Goal: Task Accomplishment & Management: Manage account settings

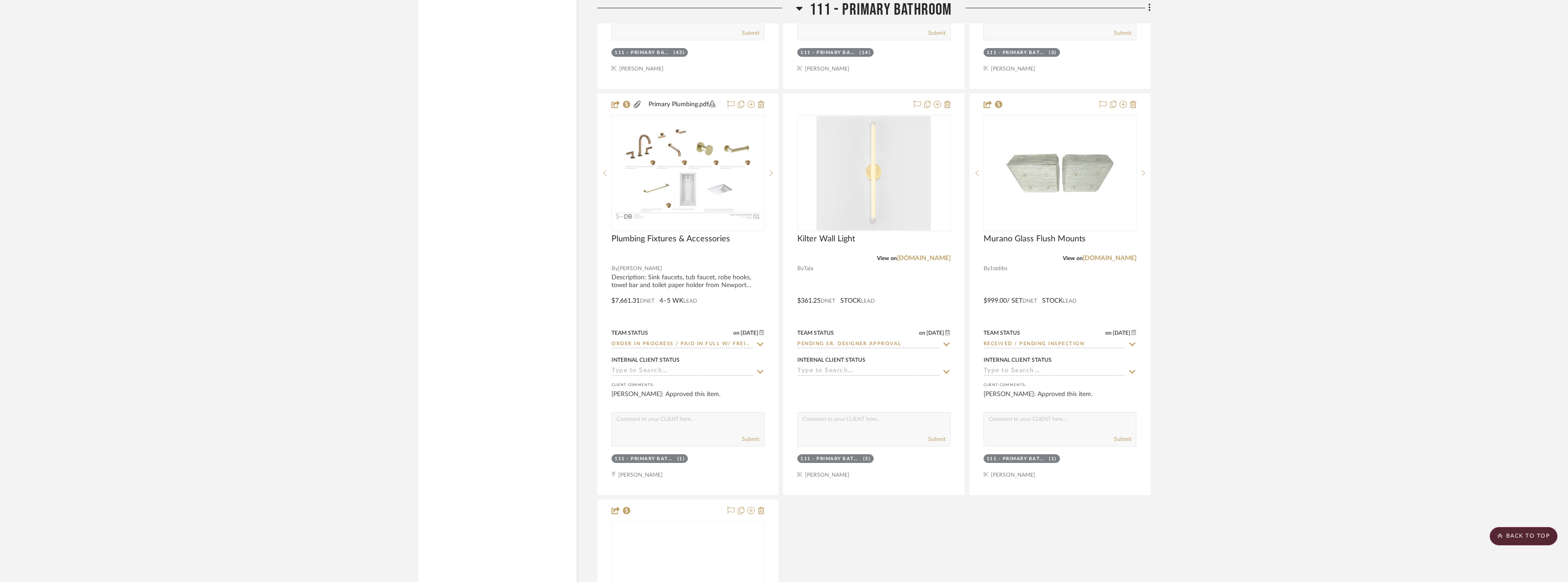
scroll to position [5036, 0]
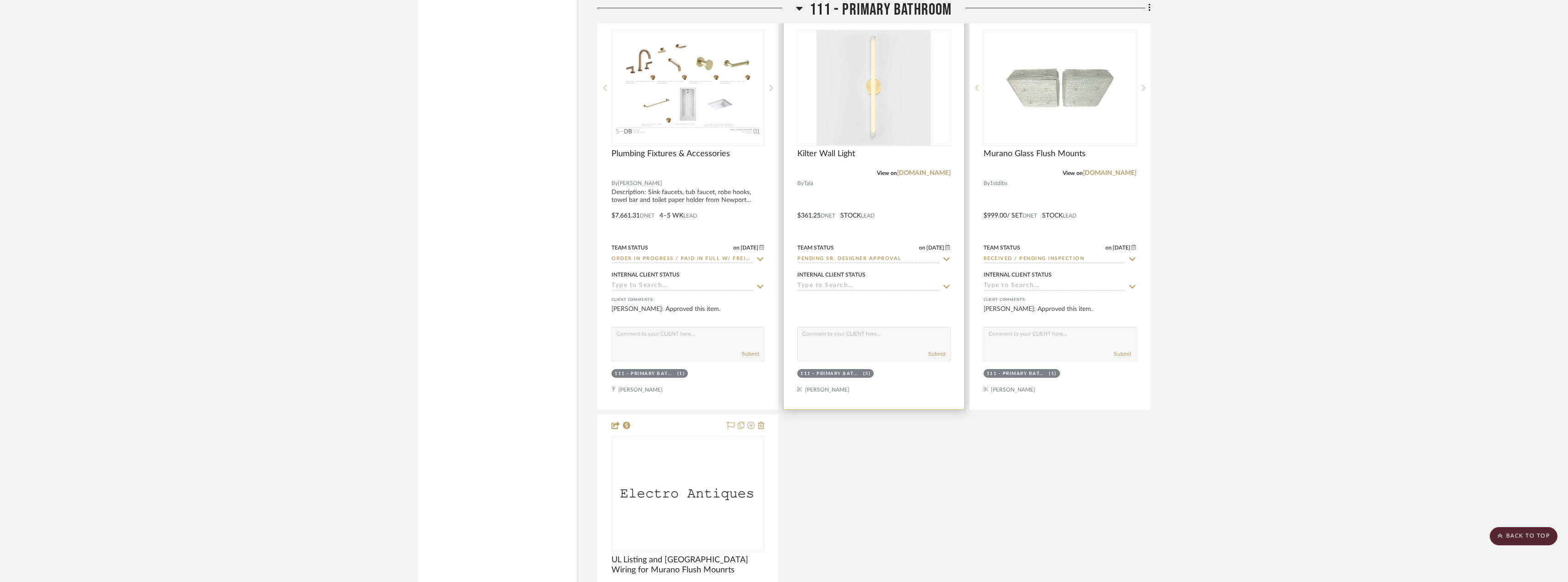
click at [893, 254] on div "Team Status on [DATE] [DATE] Pending Sr. Designer Approval" at bounding box center [873, 252] width 153 height 22
click at [877, 256] on input "Pending Sr. Designer Approval" at bounding box center [868, 259] width 142 height 9
type input "reselec"
click at [851, 305] on div "Reselect - Design" at bounding box center [873, 302] width 152 height 23
type input "[DATE]"
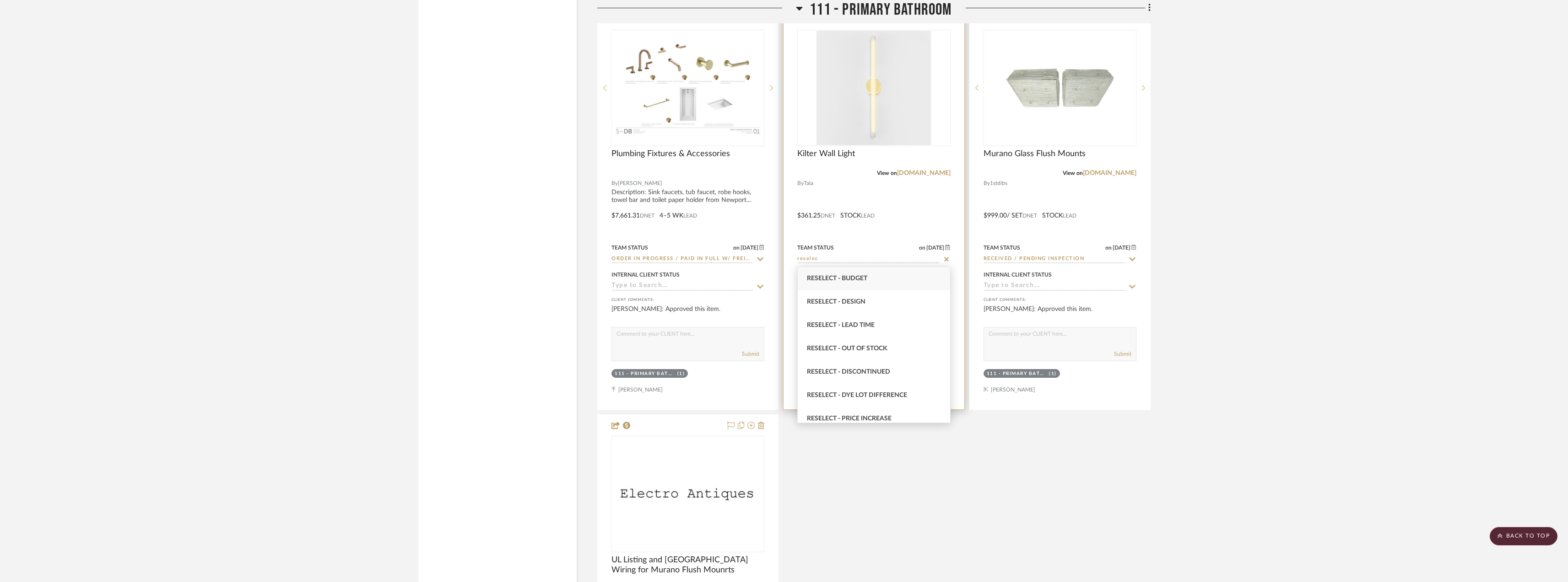
type input "Reselect - Design"
drag, startPoint x: 1338, startPoint y: 292, endPoint x: 1322, endPoint y: 291, distance: 16.0
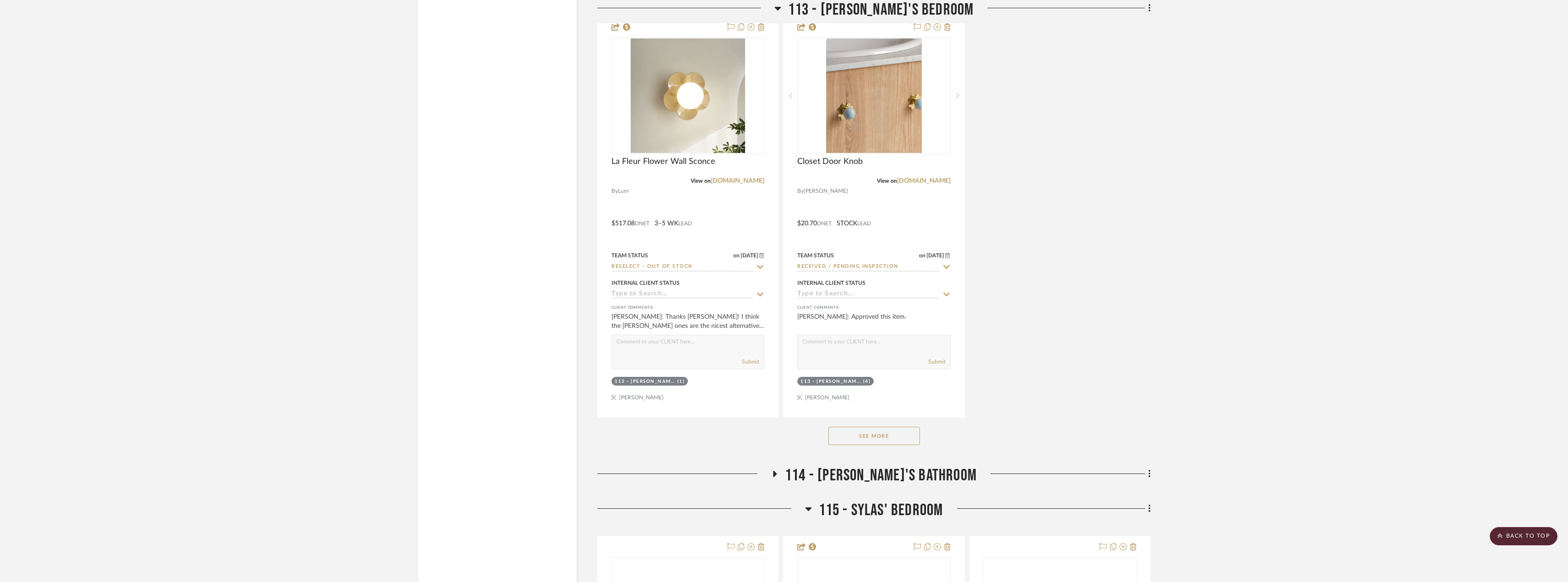
scroll to position [6912, 0]
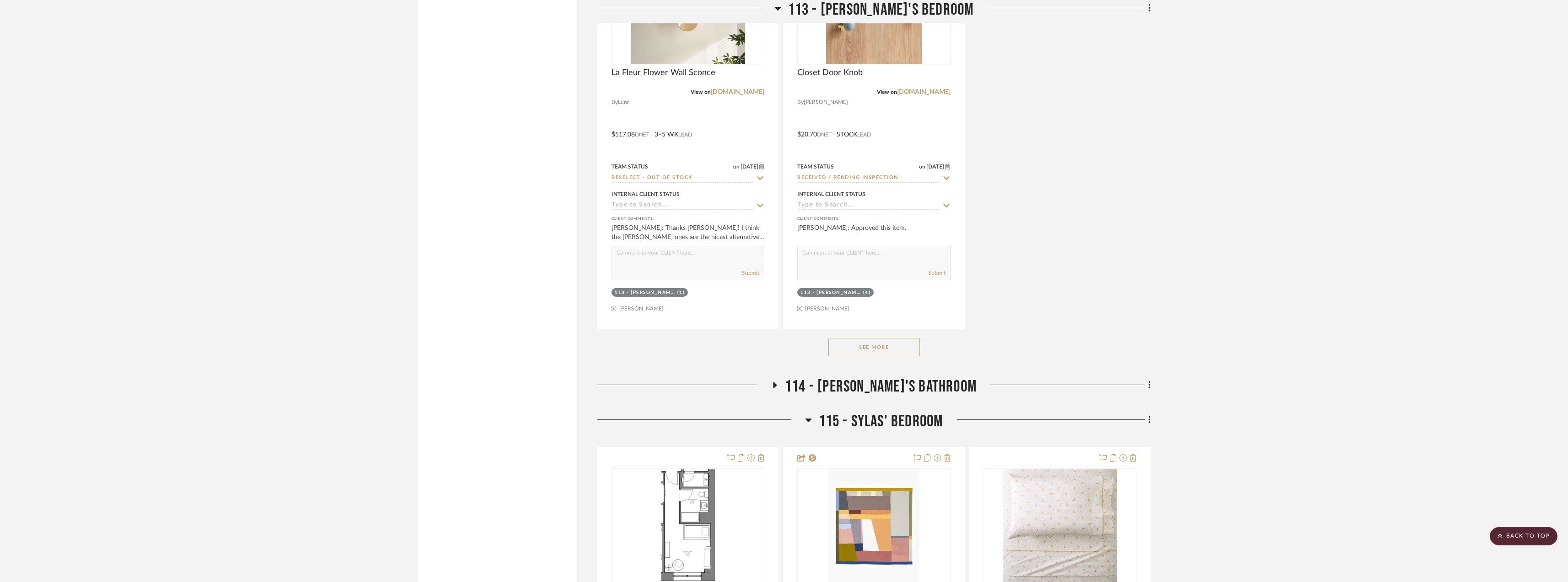
click at [848, 347] on button "See More" at bounding box center [874, 347] width 92 height 18
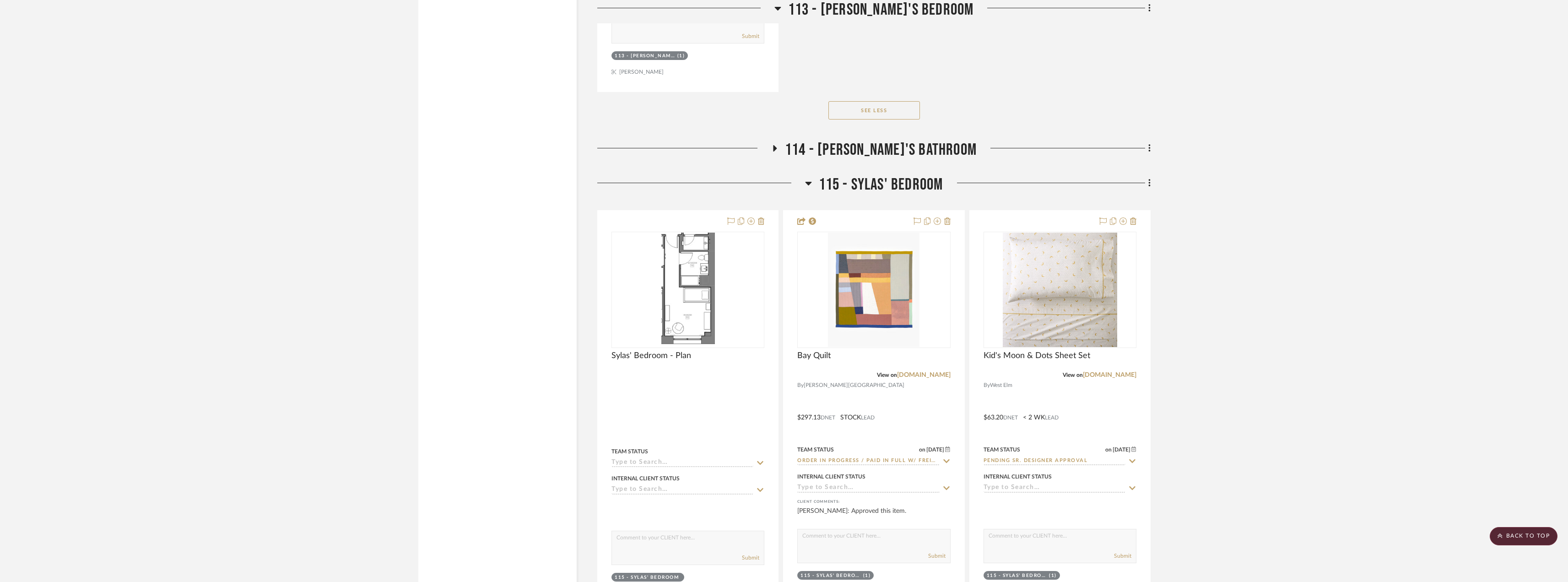
scroll to position [8698, 0]
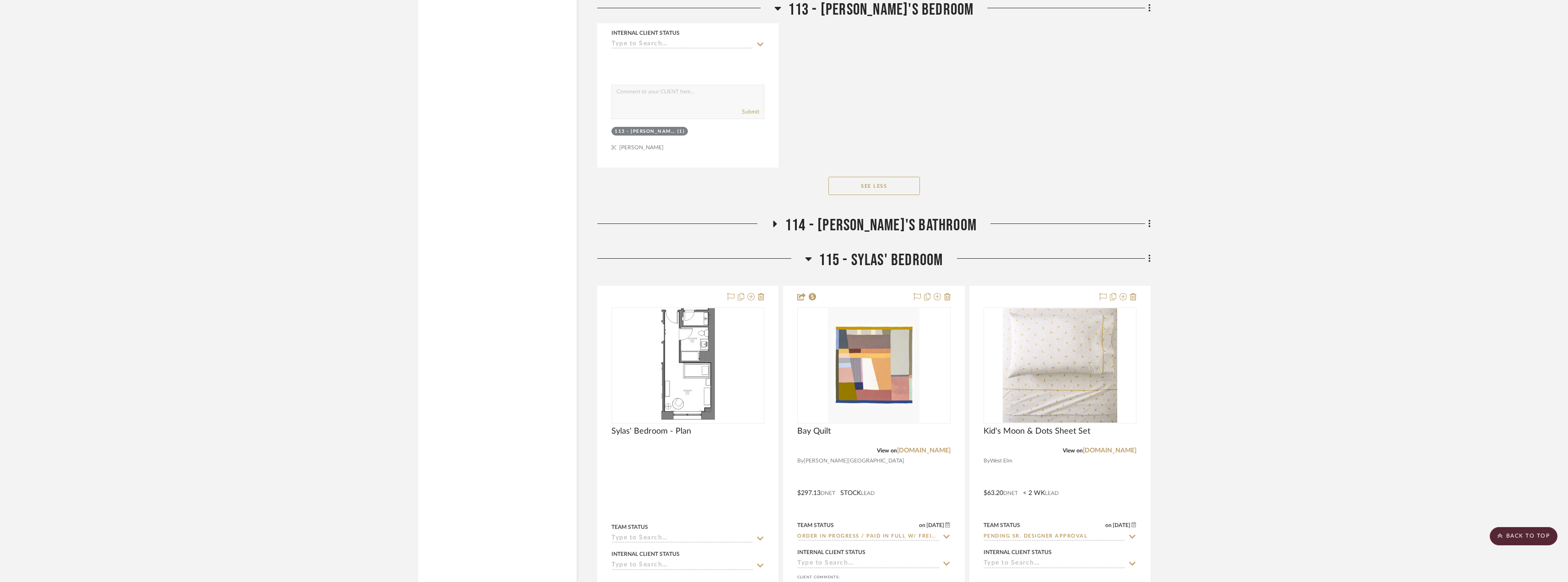
click at [890, 228] on span "114 - [PERSON_NAME]'s Bathroom" at bounding box center [881, 226] width 192 height 20
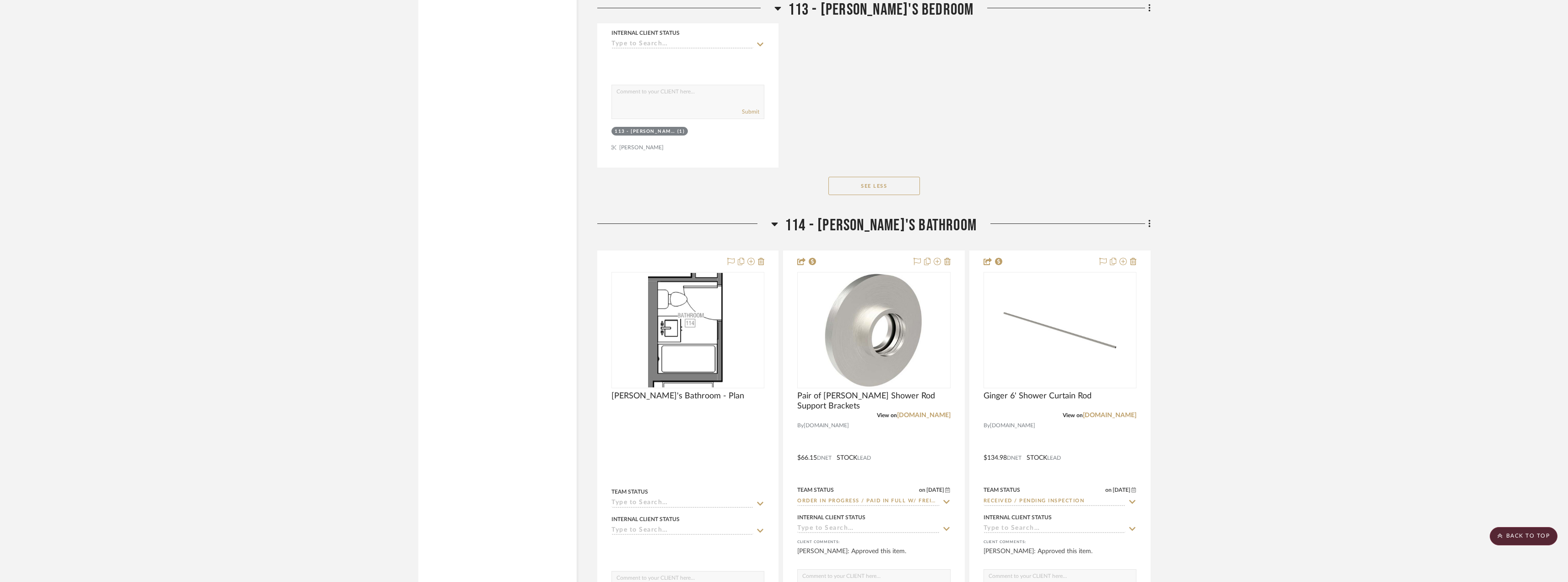
click at [890, 228] on span "114 - [PERSON_NAME]'s Bathroom" at bounding box center [881, 226] width 192 height 20
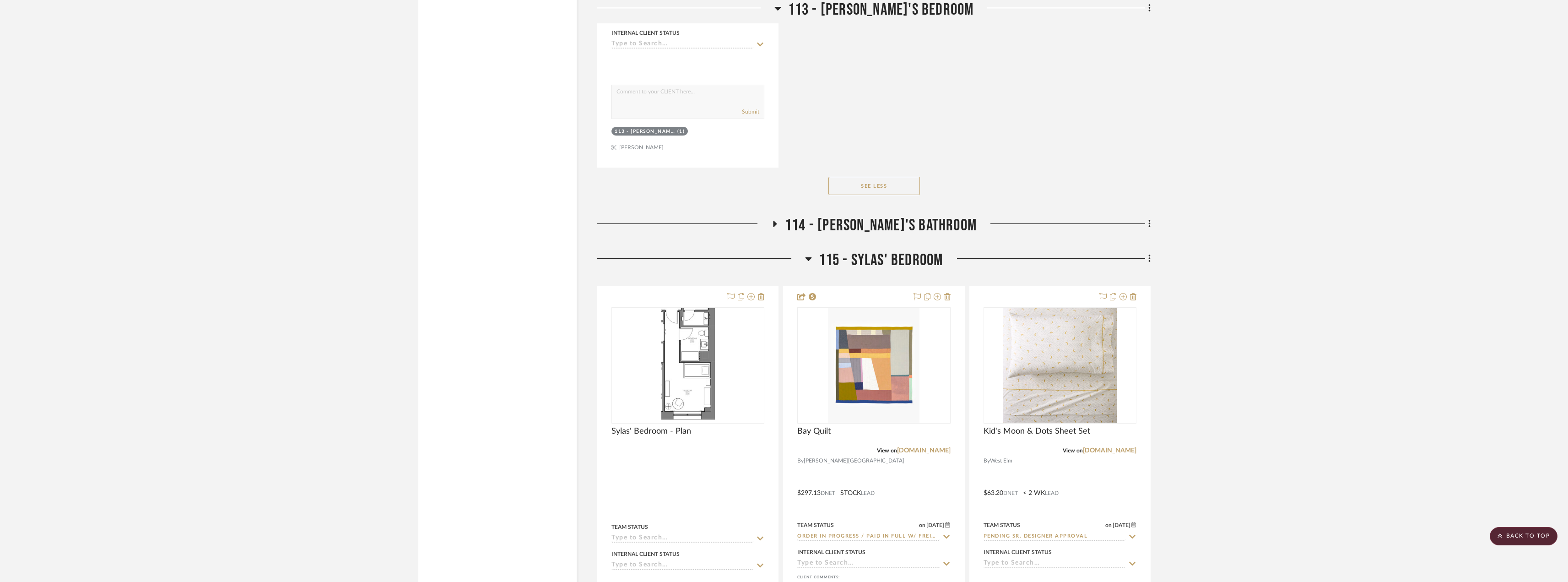
click at [890, 228] on span "114 - [PERSON_NAME]'s Bathroom" at bounding box center [881, 226] width 192 height 20
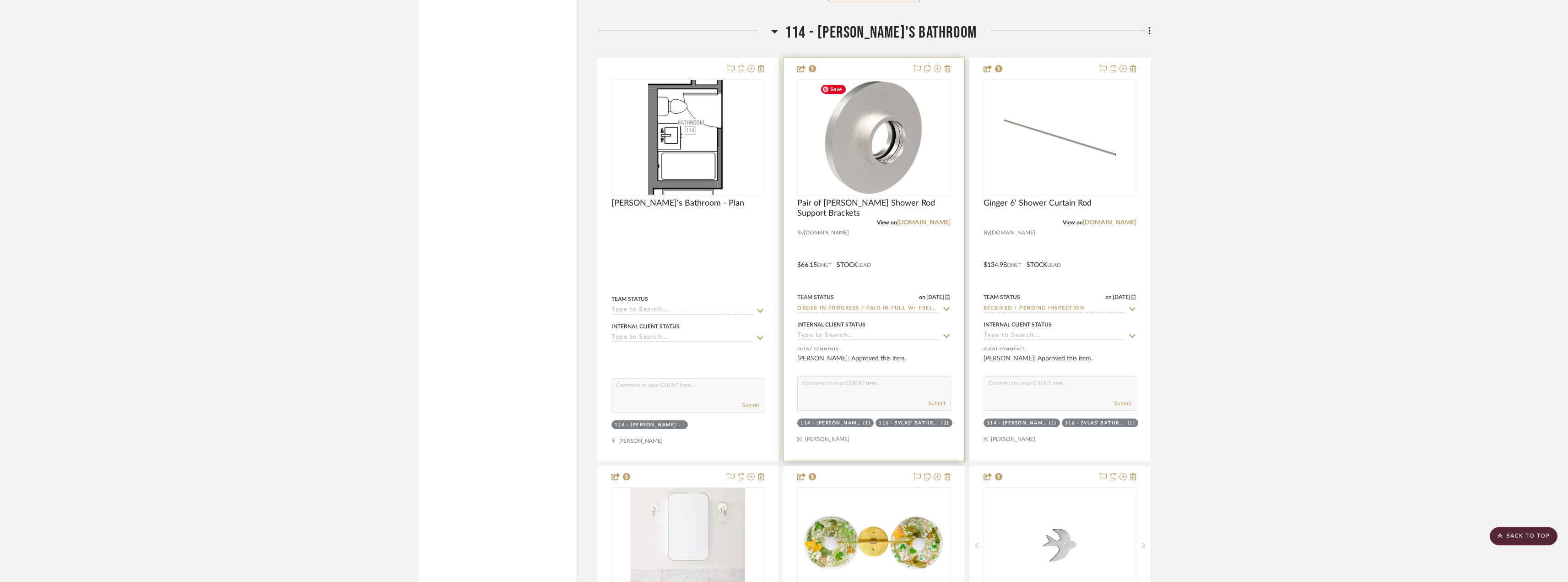
scroll to position [8927, 0]
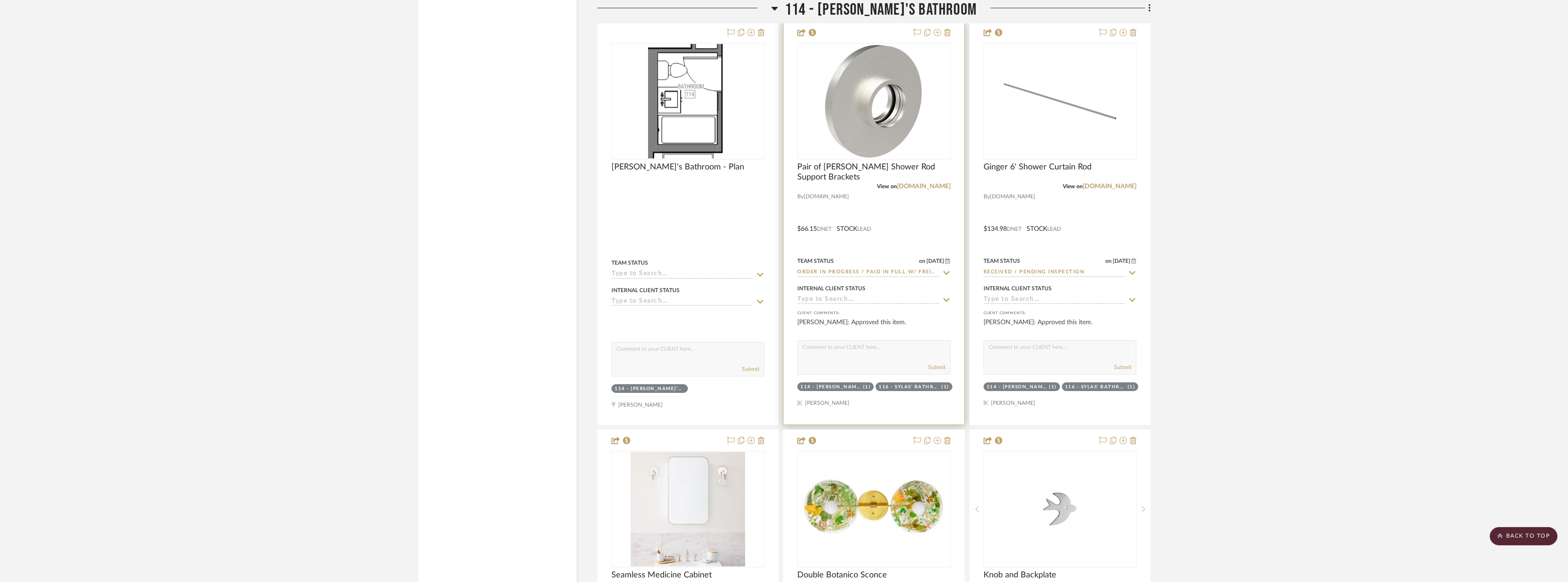
click at [879, 272] on input "Order In Progress / Paid In Full w/ Freight, No Balance due" at bounding box center [868, 273] width 142 height 9
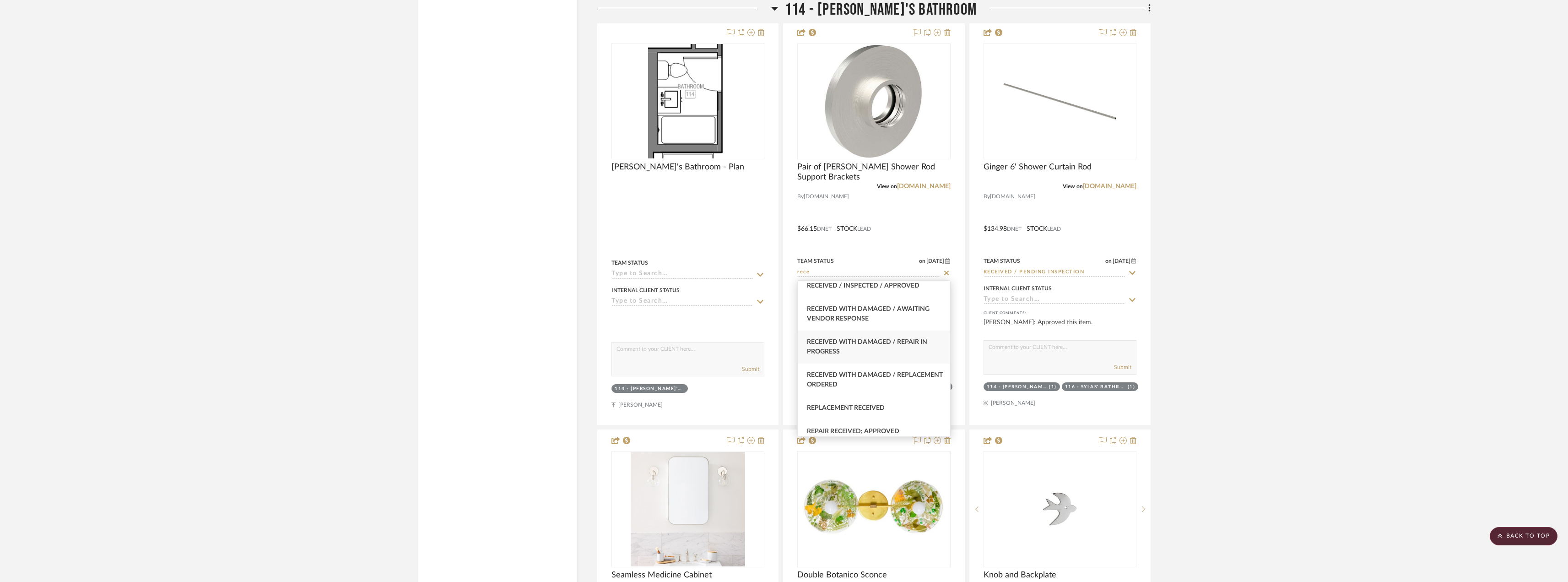
scroll to position [116, 0]
click at [803, 274] on input "rece" at bounding box center [868, 273] width 142 height 9
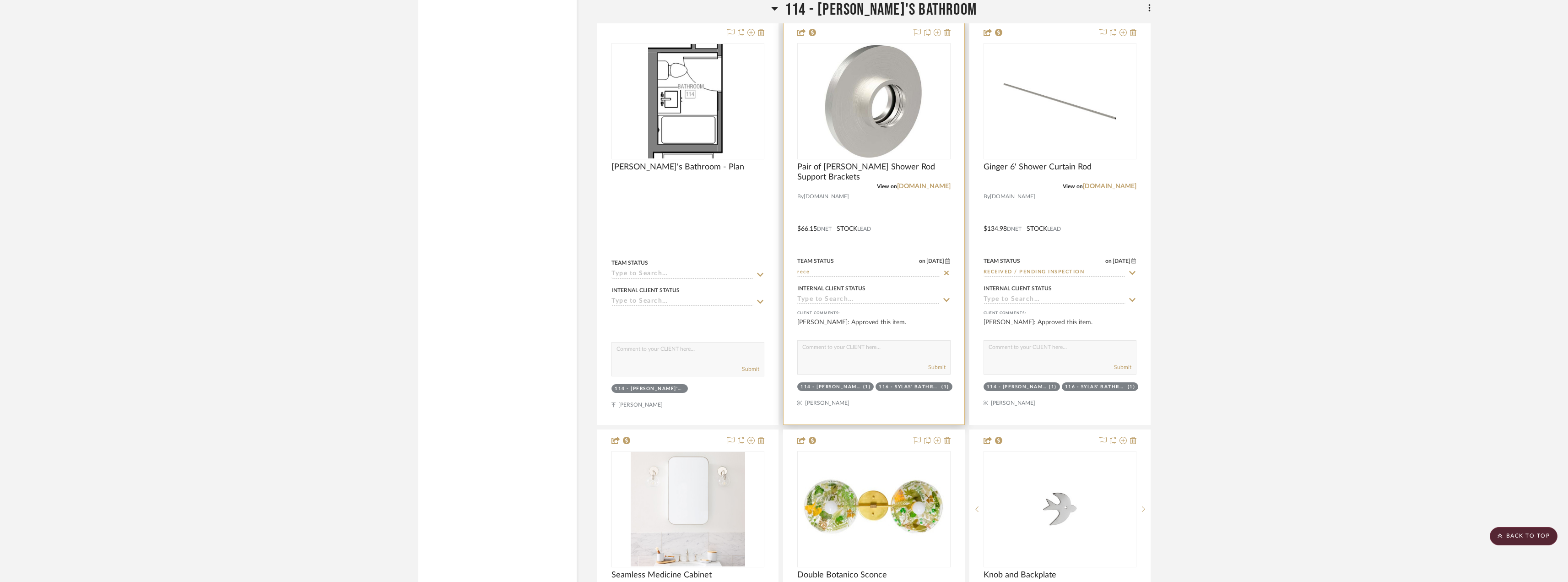
click at [803, 274] on input "rece" at bounding box center [868, 273] width 142 height 9
type input "ins"
click at [844, 311] on div "Installed / Delivered" at bounding box center [873, 315] width 152 height 23
type input "[DATE]"
type input "Installed / Delivered"
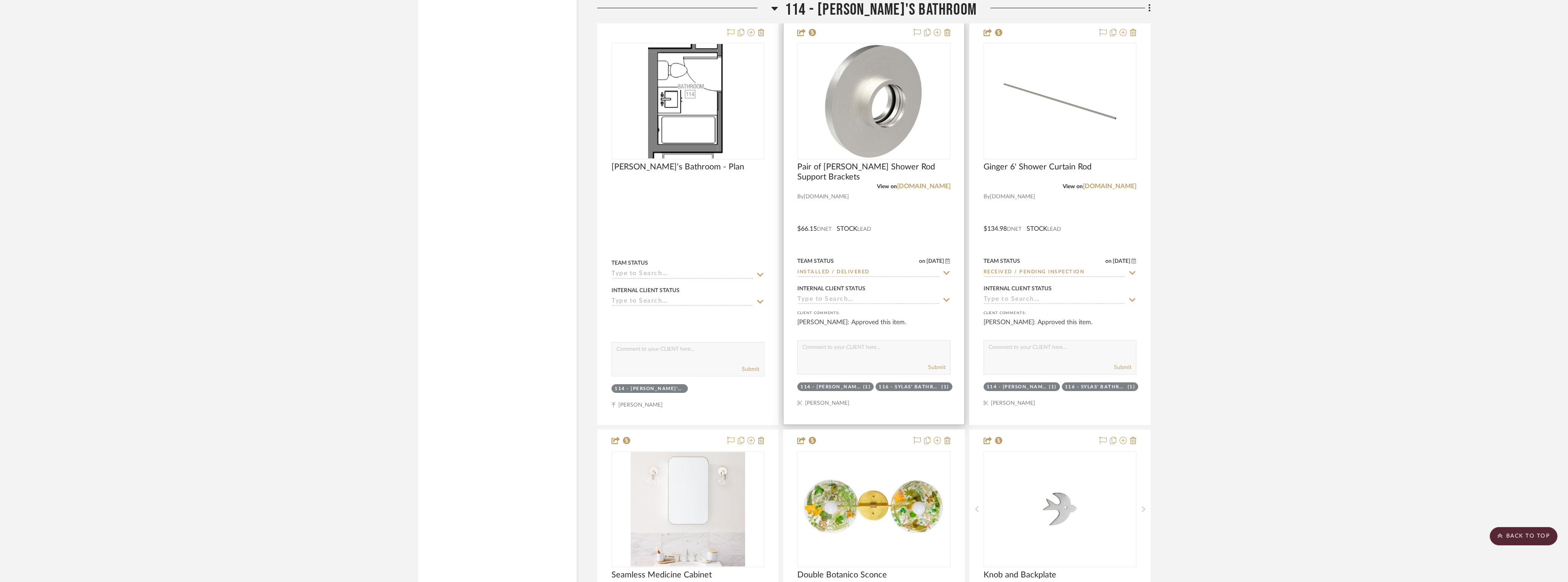
click at [871, 271] on input "Installed / Delivered" at bounding box center [868, 273] width 142 height 9
click at [995, 270] on input "Received / Pending Inspection" at bounding box center [1054, 273] width 142 height 9
paste input "Installed / Delivered"
type input "Installed / Delivered"
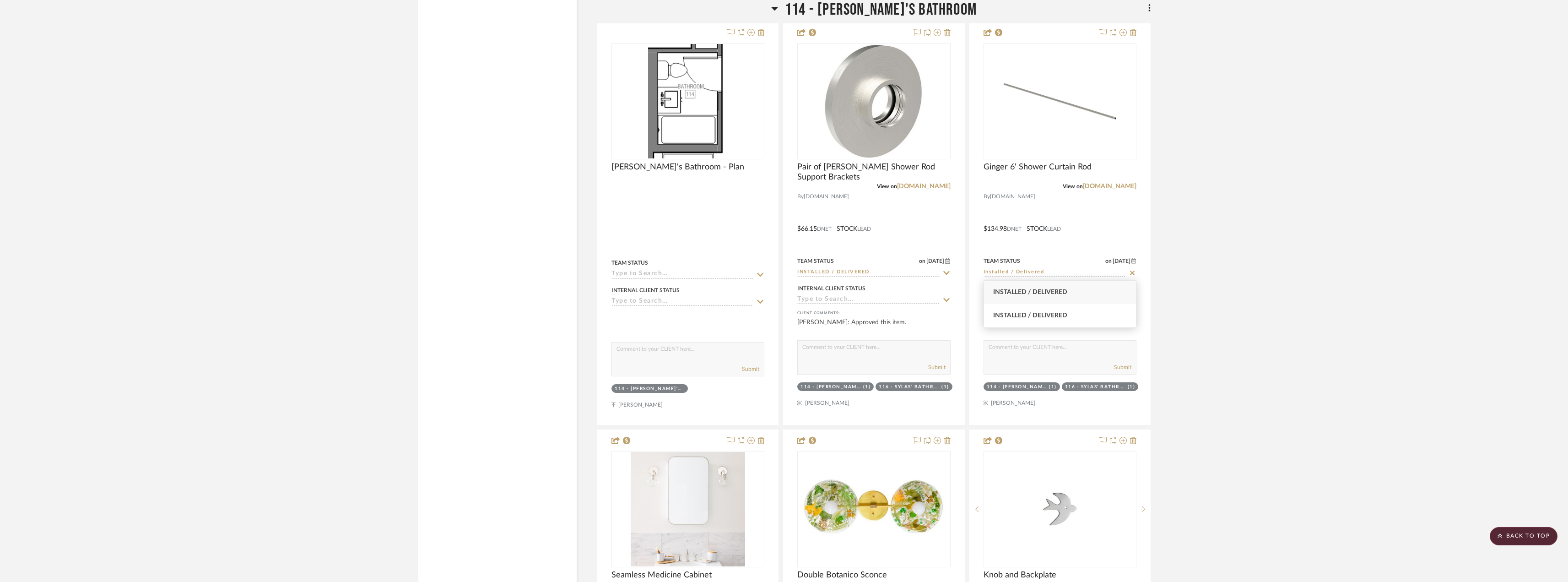
type input "[DATE]"
click at [1025, 274] on input at bounding box center [1054, 273] width 142 height 9
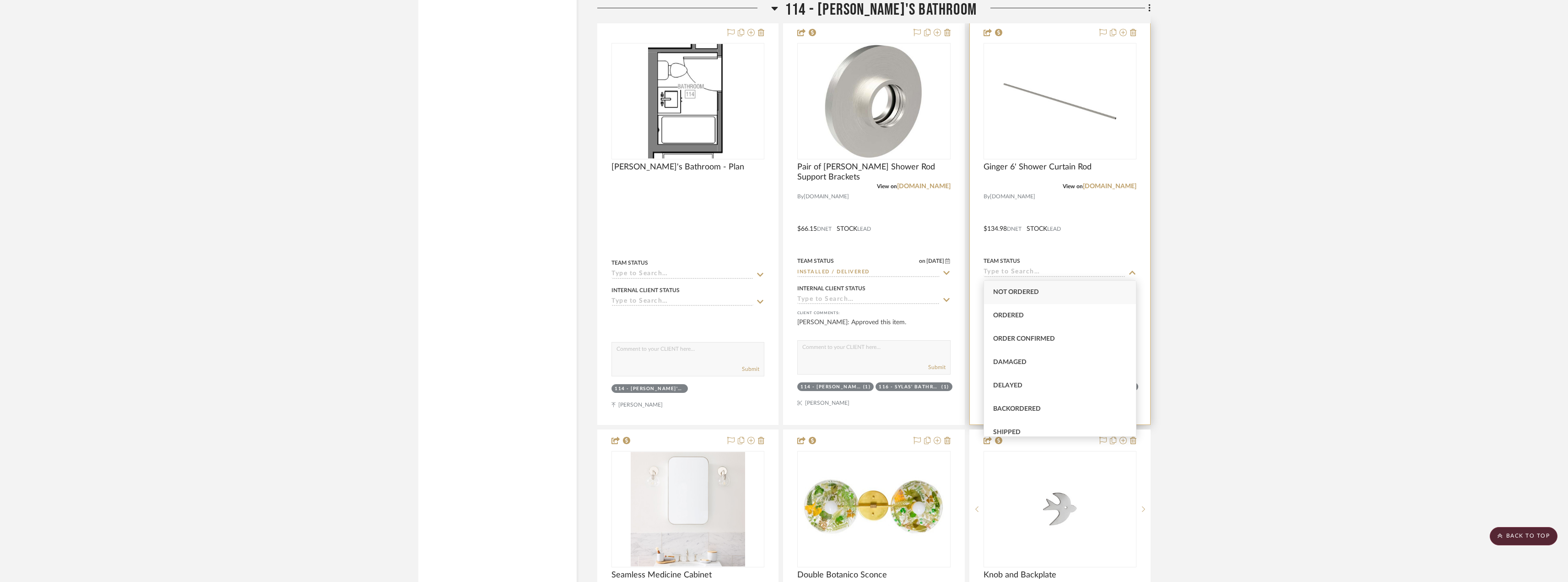
paste input "Installed / Delivered"
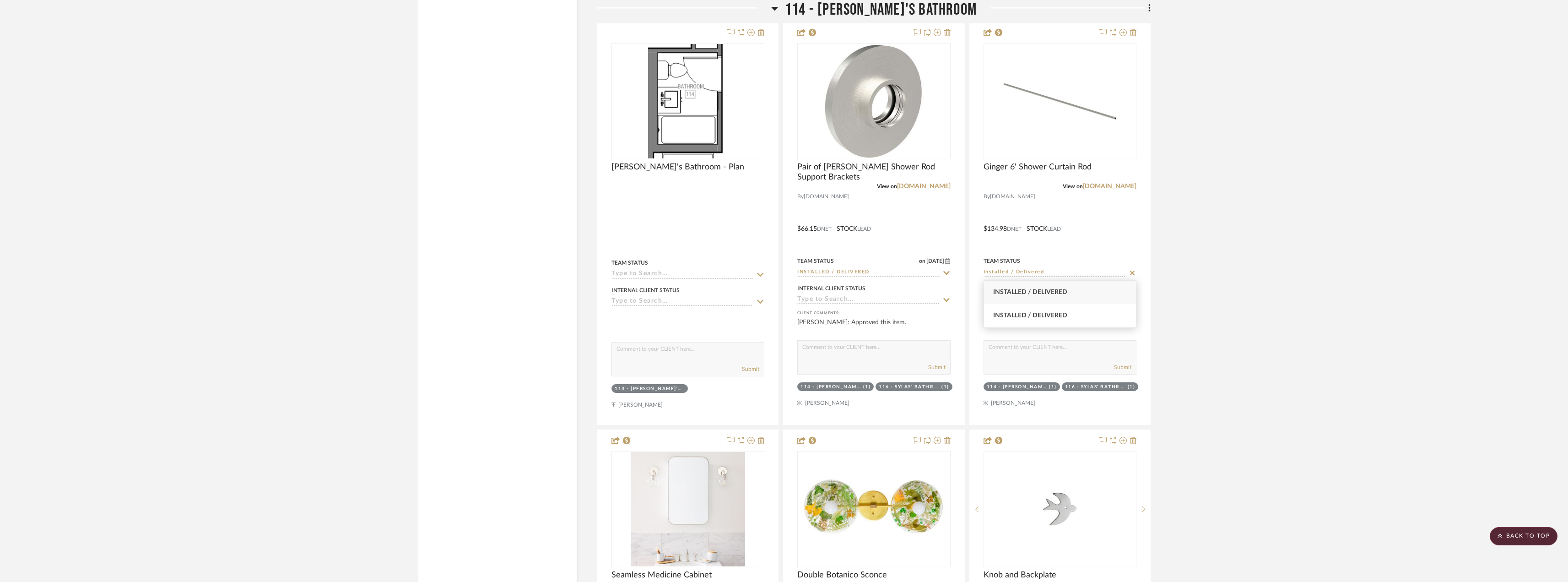
type input "Installed / Delivered"
click at [1029, 291] on span "Installed / Delivered" at bounding box center [1030, 292] width 74 height 6
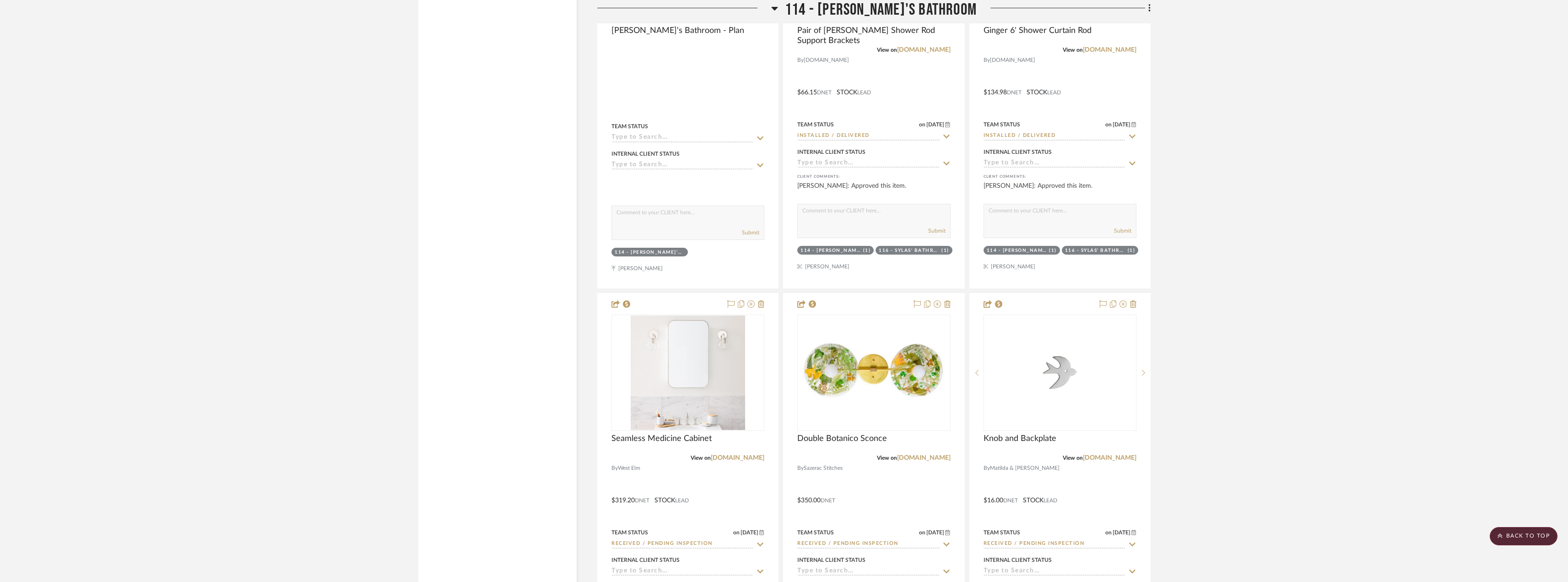
scroll to position [9202, 0]
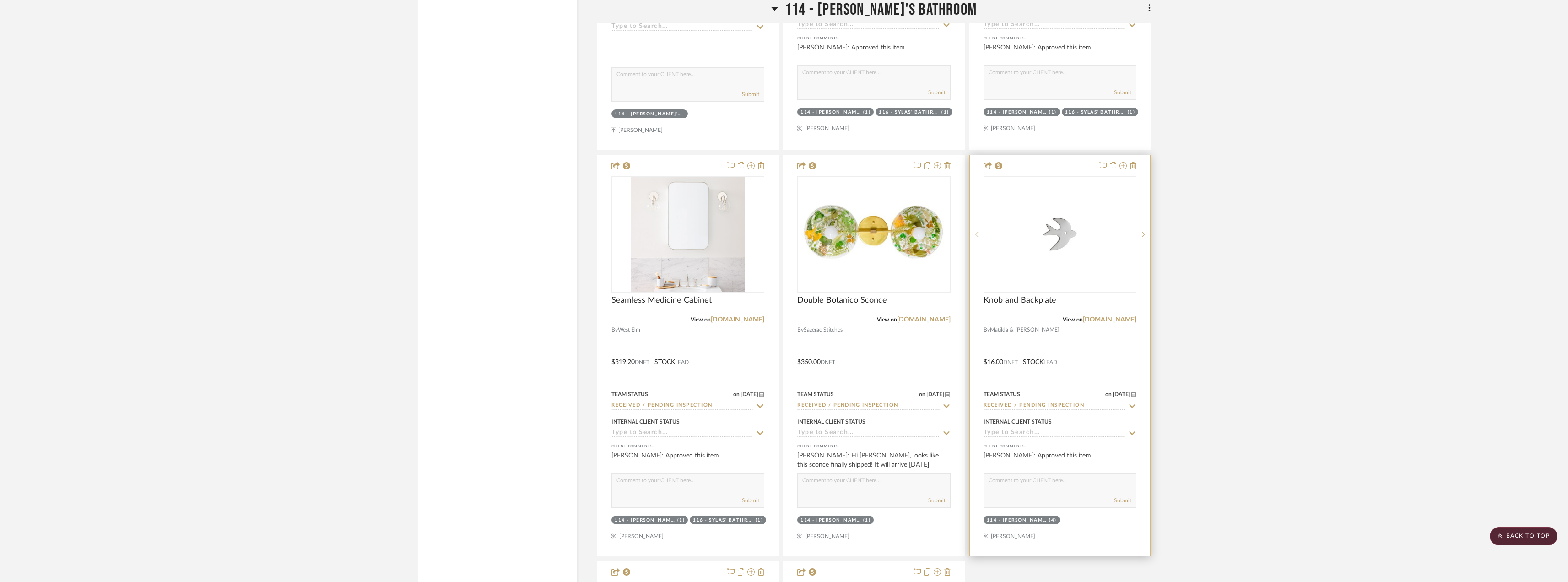
click at [1023, 405] on input "Received / Pending Inspection" at bounding box center [1054, 406] width 142 height 9
paste input "Installed / Delivered"
type input "Installed / Delivered"
click at [1025, 425] on span "Installed / Delivered" at bounding box center [1030, 425] width 74 height 6
type input "[DATE]"
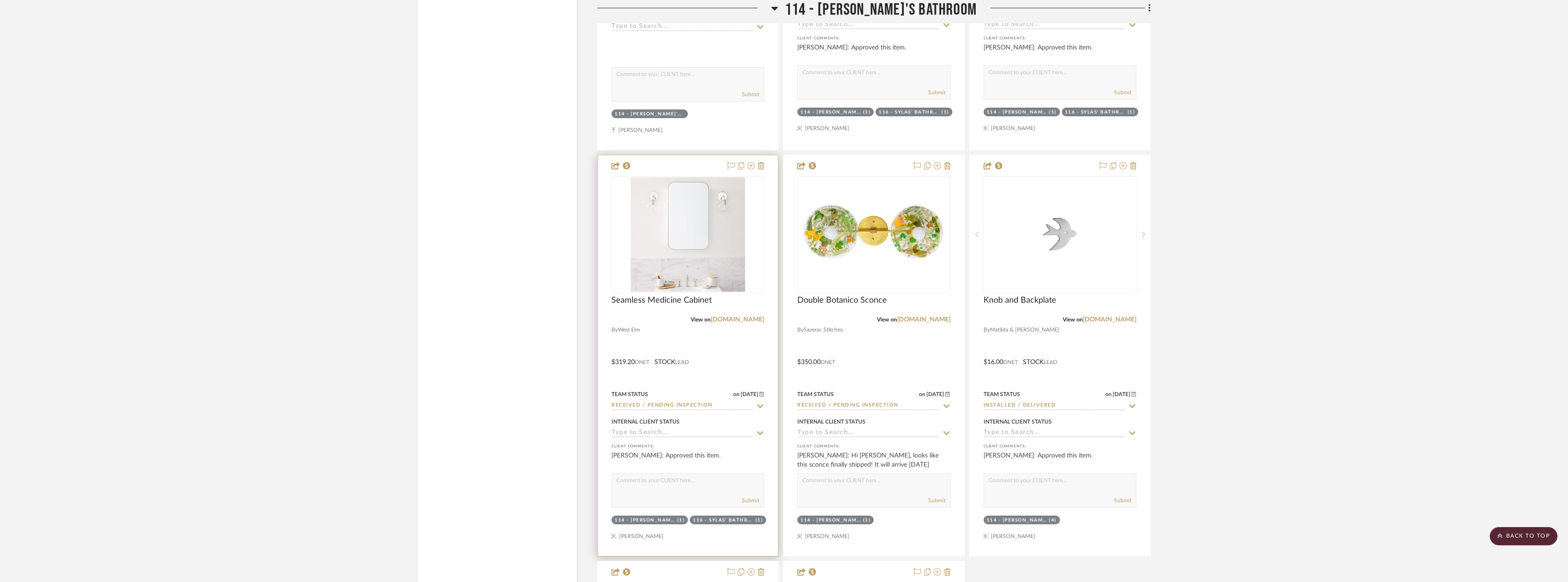
click at [675, 403] on input "Received / Pending Inspection" at bounding box center [682, 406] width 142 height 9
paste input "Installed / Delivered"
type input "Installed / Delivered"
click at [688, 423] on span "Installed / Delivered" at bounding box center [658, 425] width 74 height 6
type input "[DATE]"
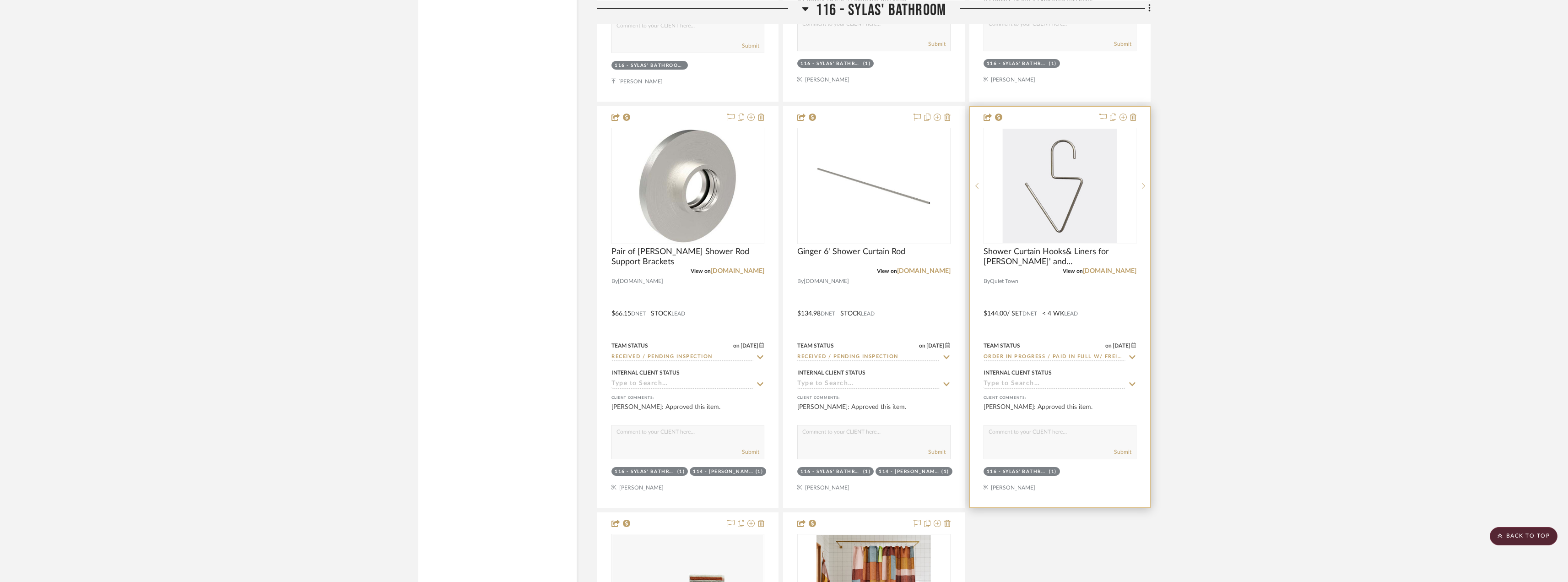
scroll to position [11949, 0]
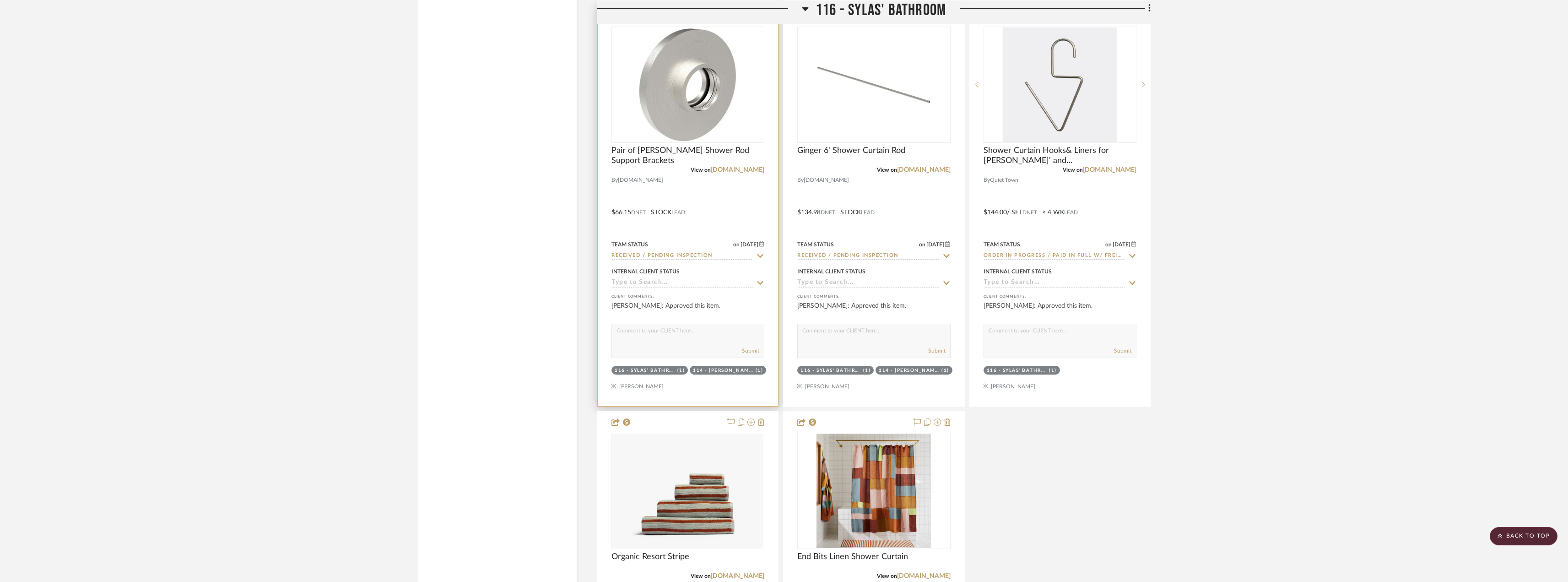
click at [709, 254] on input "Received / Pending Inspection" at bounding box center [682, 256] width 142 height 9
paste input "Installed / Delivered"
type input "Installed / Delivered"
click at [691, 281] on div "Installed / Delivered" at bounding box center [687, 275] width 152 height 23
type input "[DATE]"
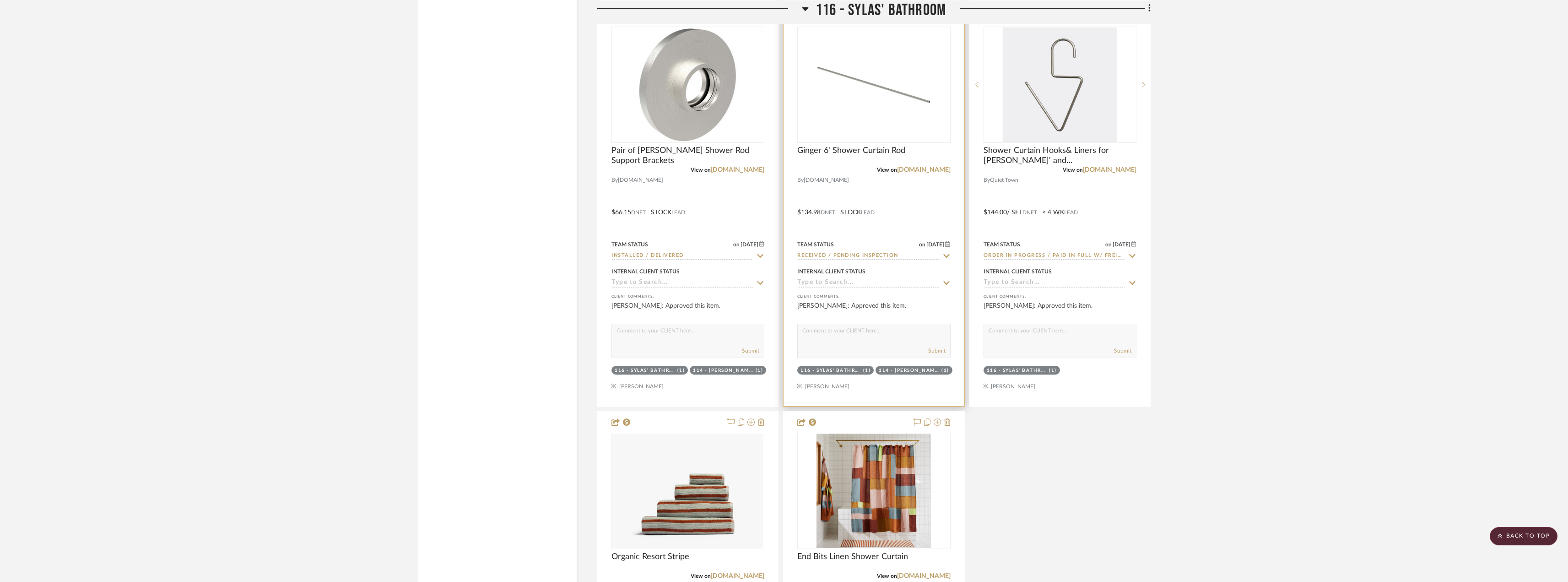
click at [844, 260] on input "Received / Pending Inspection" at bounding box center [868, 256] width 142 height 9
paste input "Installed / Delivered"
type input "Installed / Delivered"
click at [855, 273] on span "Installed / Delivered" at bounding box center [843, 275] width 74 height 6
type input "[DATE]"
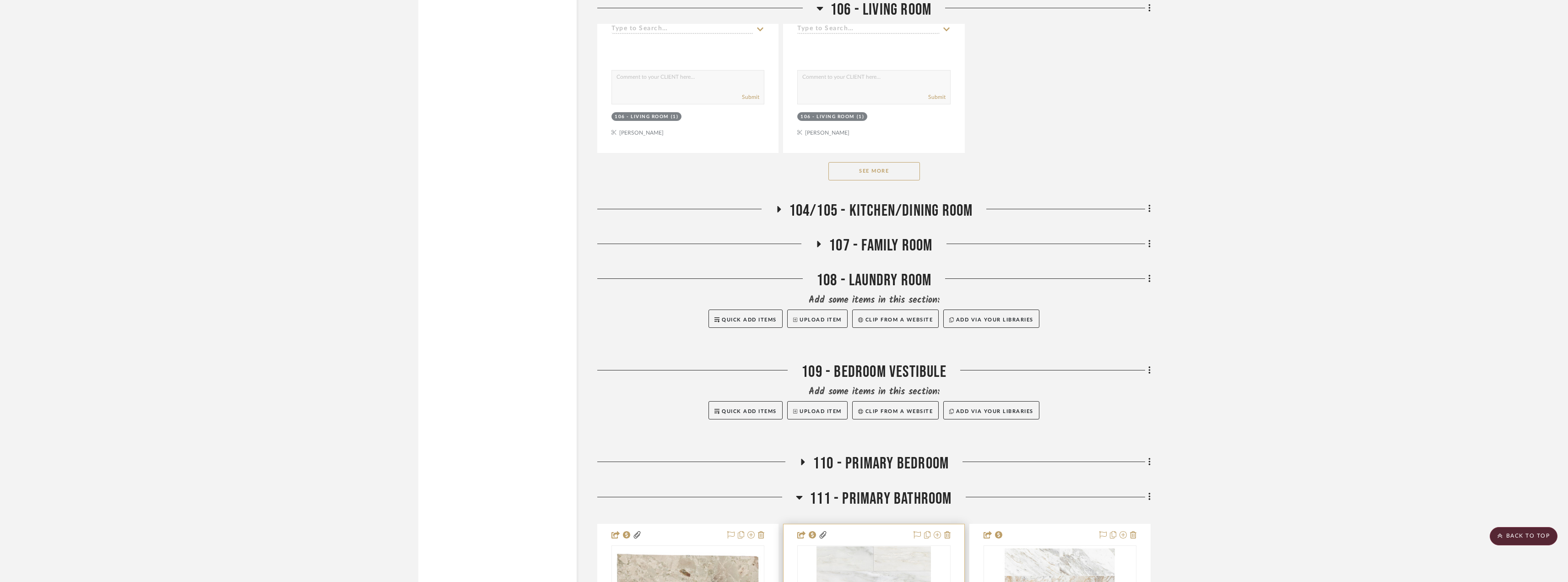
scroll to position [3983, 0]
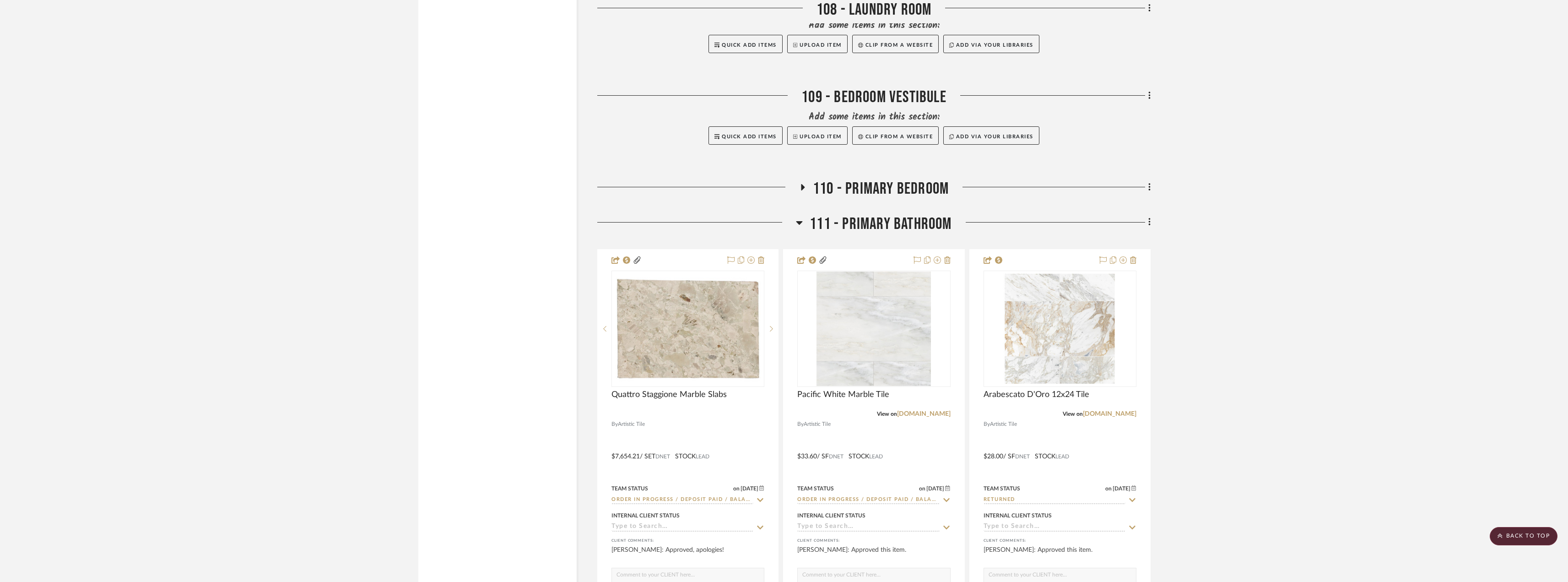
click at [810, 185] on h3 "110 - Primary Bedroom" at bounding box center [873, 189] width 150 height 20
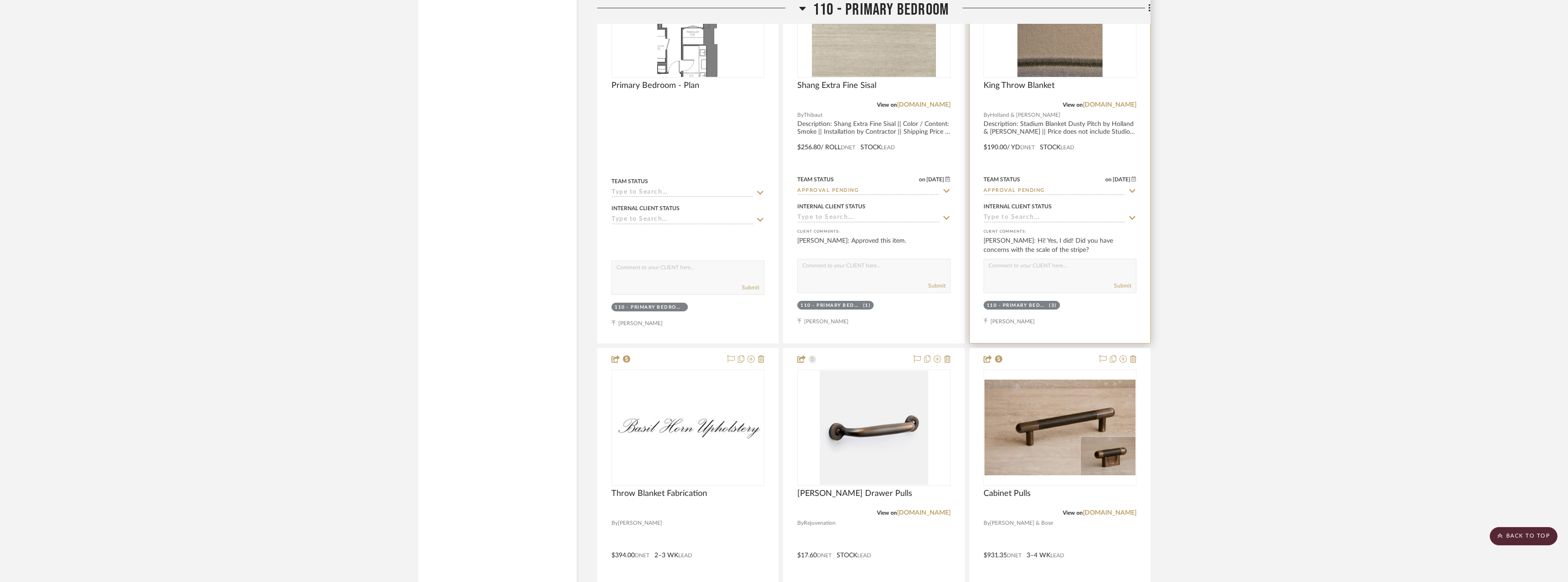
scroll to position [4257, 0]
click at [1051, 67] on img "0" at bounding box center [1060, 19] width 85 height 114
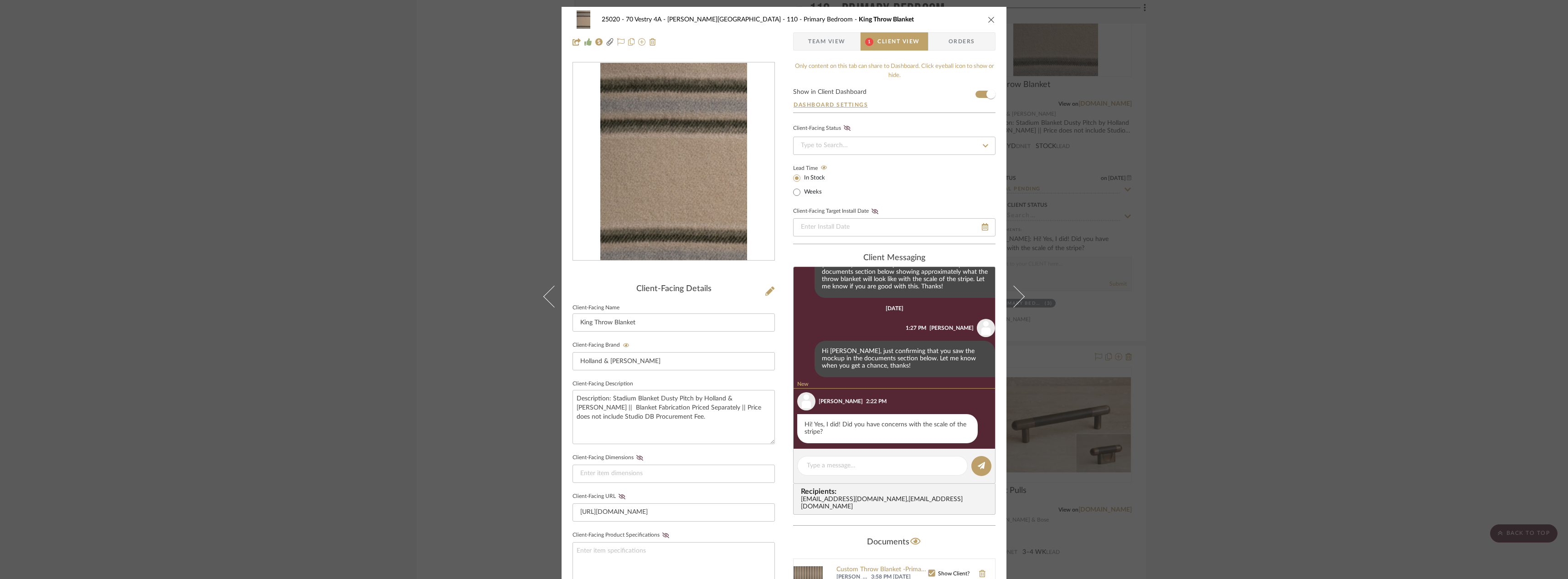
scroll to position [249, 0]
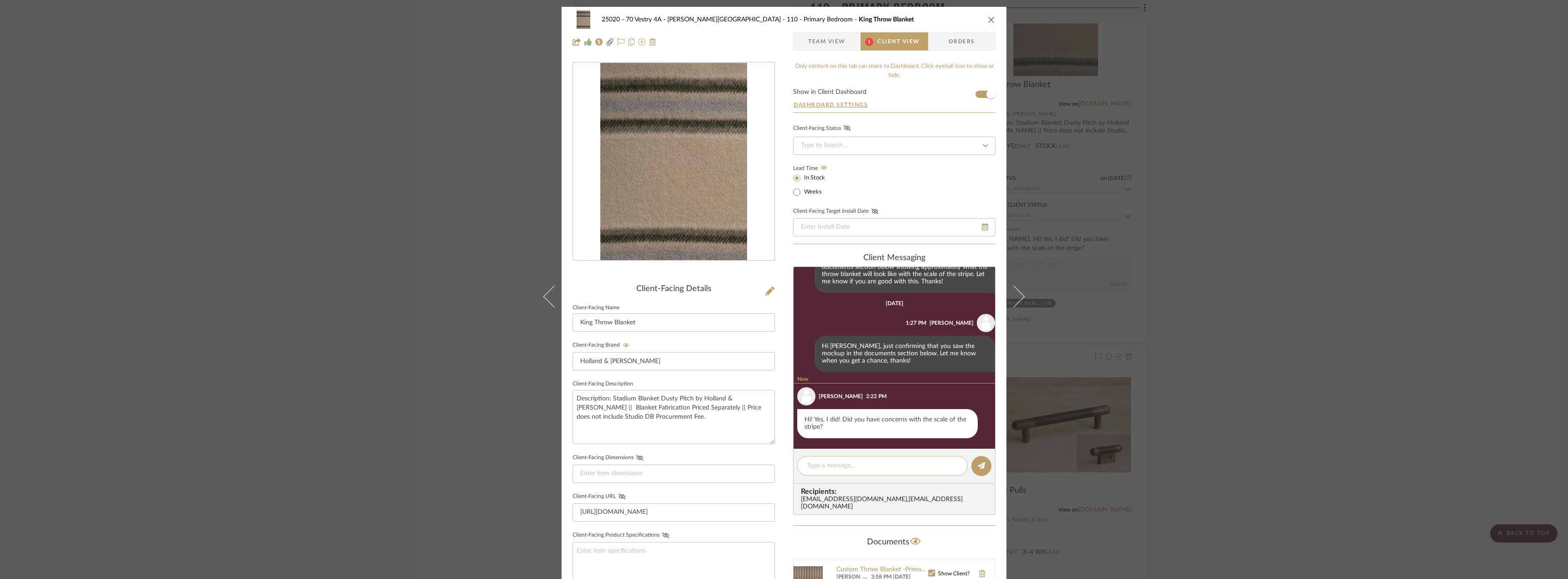
drag, startPoint x: 847, startPoint y: 462, endPoint x: 1100, endPoint y: 432, distance: 254.8
click at [847, 462] on textarea at bounding box center [882, 466] width 152 height 10
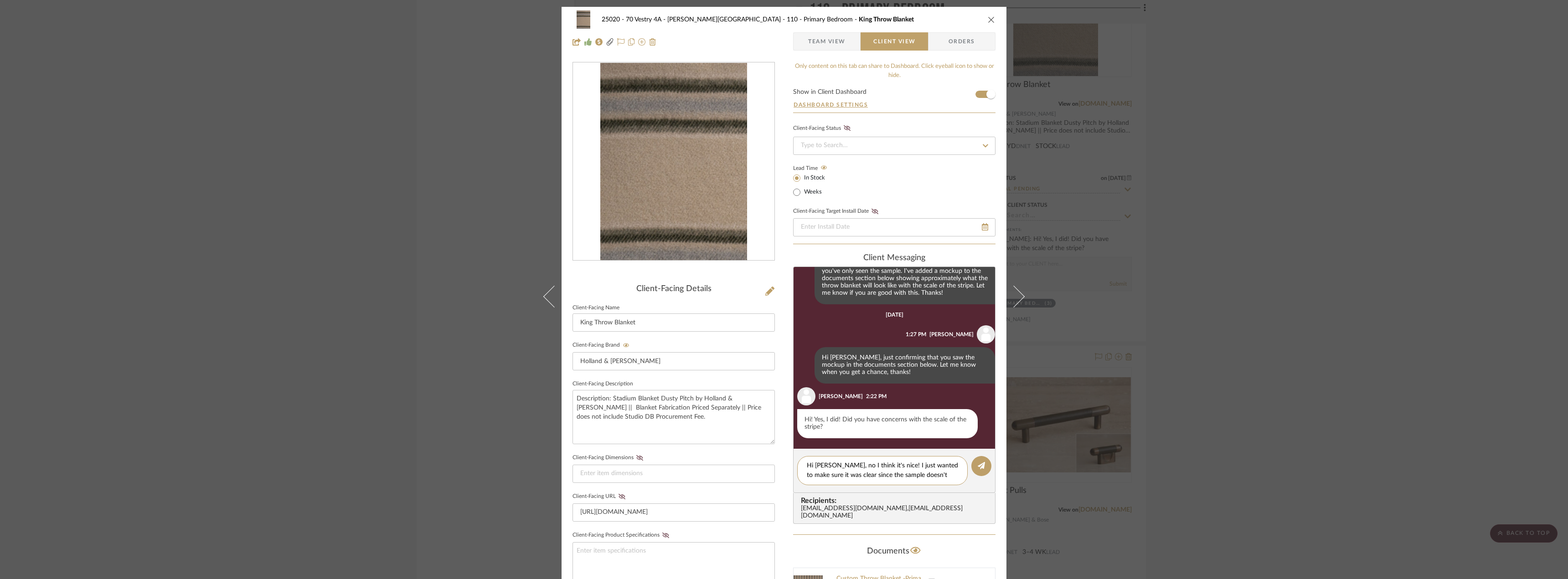
scroll to position [0, 0]
click at [897, 476] on textarea "Hi [PERSON_NAME], no I think it's nice! I just wanted to make sure it was clear…" at bounding box center [882, 475] width 152 height 29
type textarea "Hi [PERSON_NAME], no I think it's nice! I just wanted to make sure it was clear…"
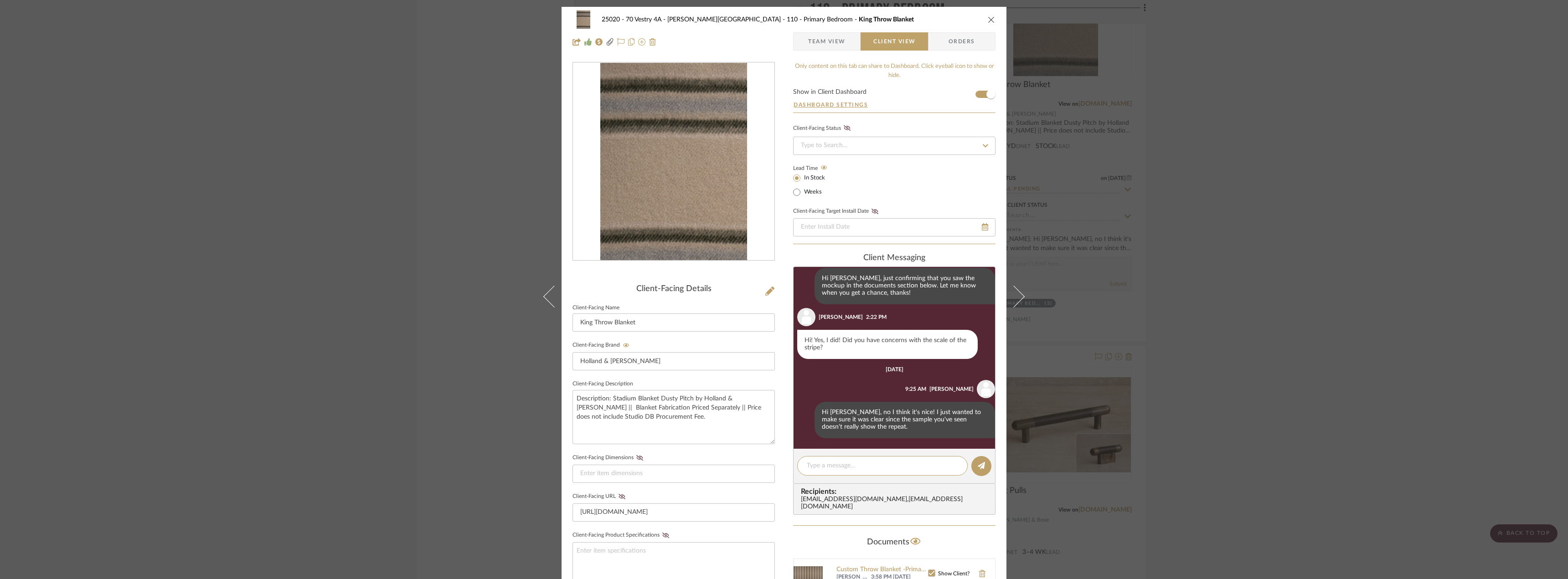
click at [1175, 355] on div "25020 - 70 Vestry 4A - [PERSON_NAME] 110 - Primary Bedroom King Throw Blanket T…" at bounding box center [784, 290] width 1568 height 579
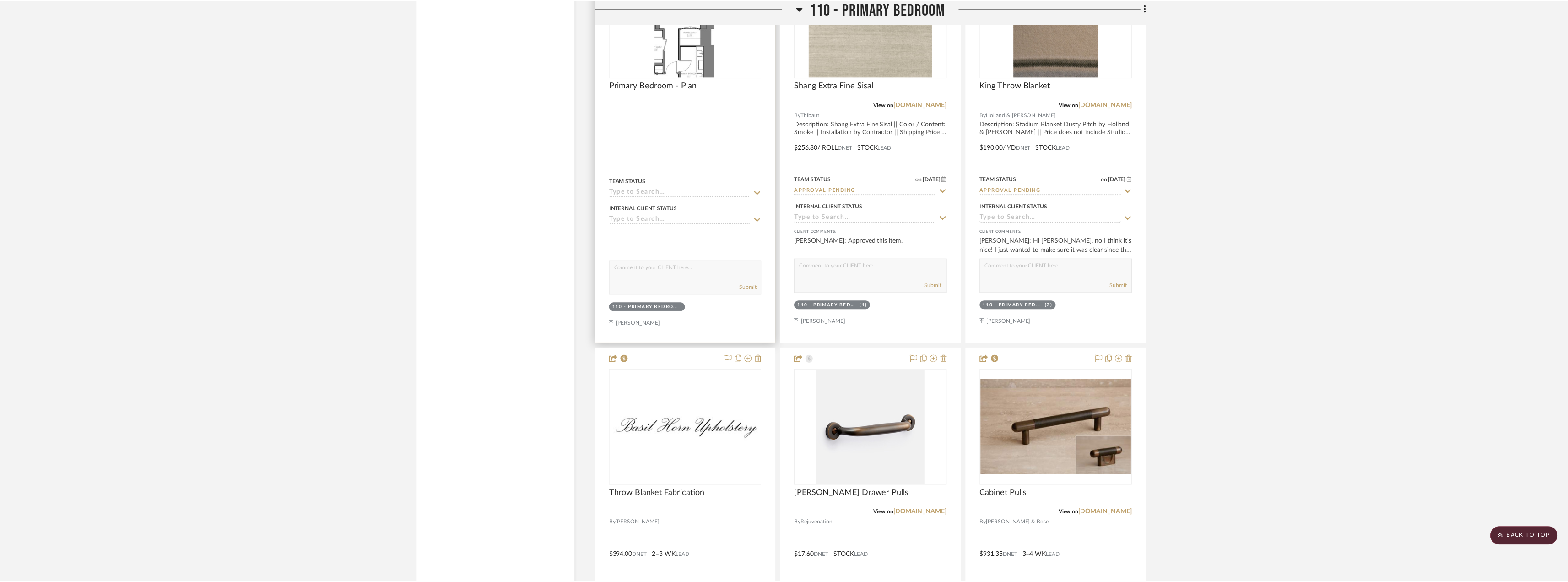
scroll to position [4257, 0]
